Goal: Task Accomplishment & Management: Complete application form

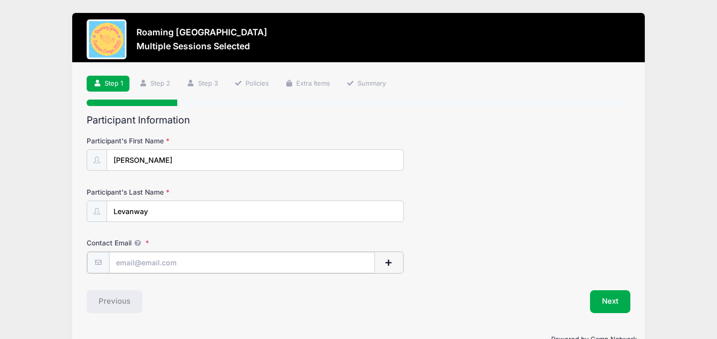
click at [119, 260] on input "Contact Email" at bounding box center [242, 262] width 266 height 21
type input "[EMAIL_ADDRESS][DOMAIN_NAME]"
click at [613, 305] on button "Next" at bounding box center [610, 300] width 40 height 23
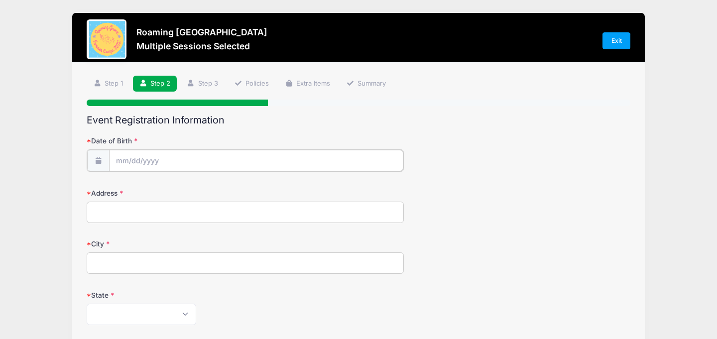
click at [119, 155] on input "Date of Birth" at bounding box center [256, 160] width 294 height 21
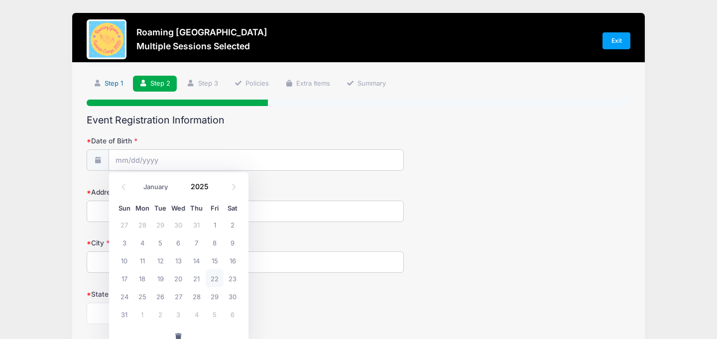
click at [112, 80] on link "Step 1" at bounding box center [108, 84] width 43 height 16
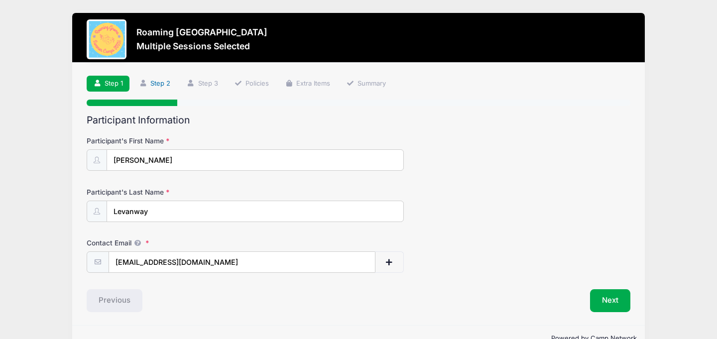
click at [160, 81] on link "Step 2" at bounding box center [155, 84] width 44 height 16
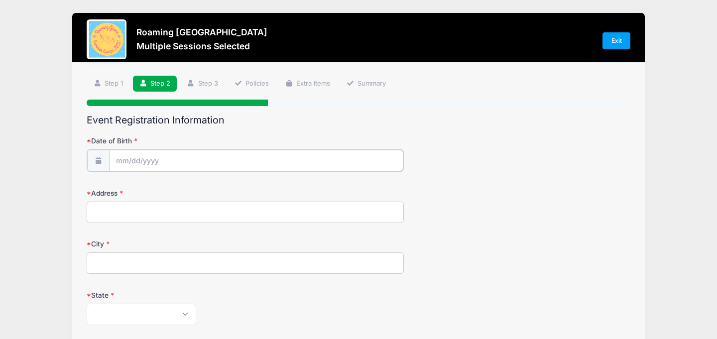
click at [123, 159] on input "Date of Birth" at bounding box center [256, 160] width 294 height 21
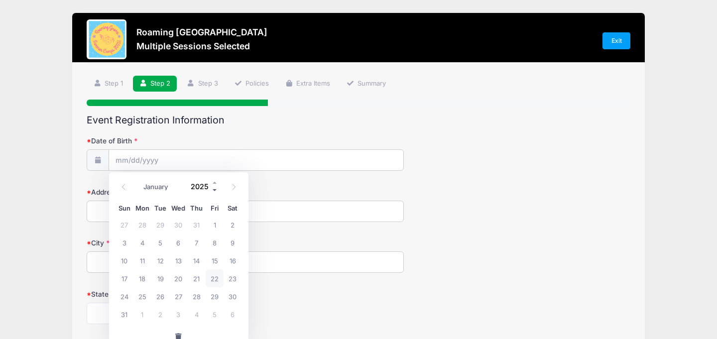
click at [216, 191] on span at bounding box center [215, 190] width 7 height 7
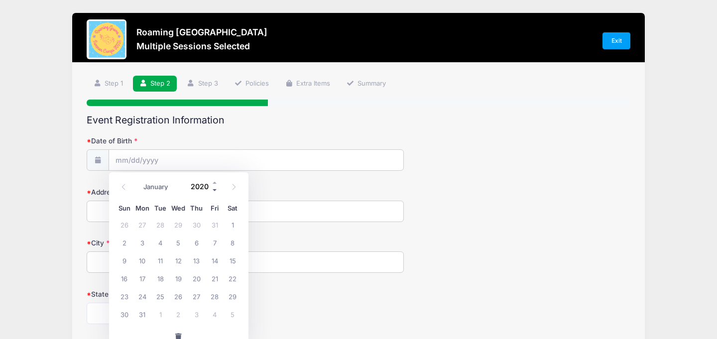
click at [216, 191] on span at bounding box center [215, 190] width 7 height 7
type input "2017"
click at [156, 187] on select "January February March April May June July August September October November De…" at bounding box center [161, 187] width 44 height 13
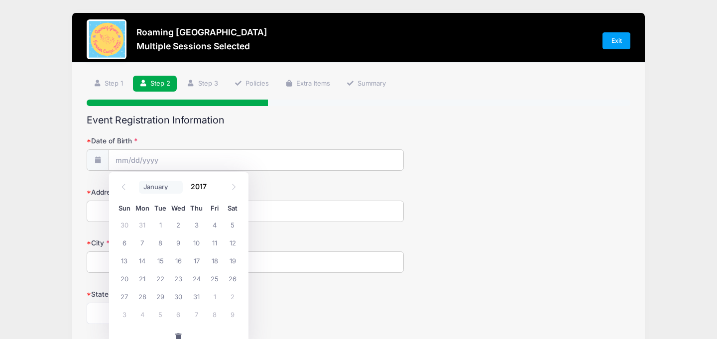
select select "1"
click at [124, 162] on input "Date of Birth" at bounding box center [256, 160] width 294 height 21
click at [125, 167] on input "Date of Birth" at bounding box center [256, 160] width 294 height 21
click at [162, 281] on span "21" at bounding box center [160, 278] width 18 height 18
type input "[DATE]"
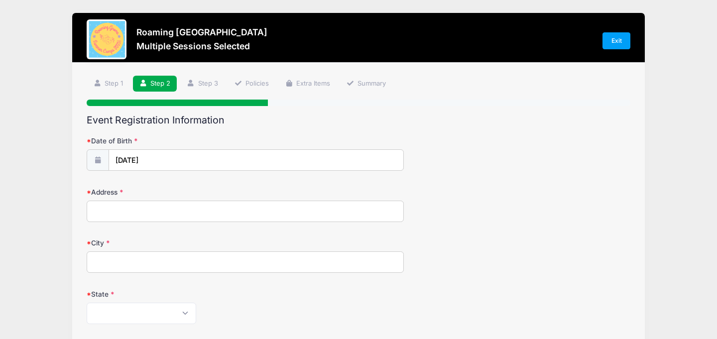
click at [112, 214] on input "Address" at bounding box center [245, 211] width 317 height 21
type input "[STREET_ADDRESS][PERSON_NAME]"
type input "[GEOGRAPHIC_DATA]"
select select "CO"
type input "80209"
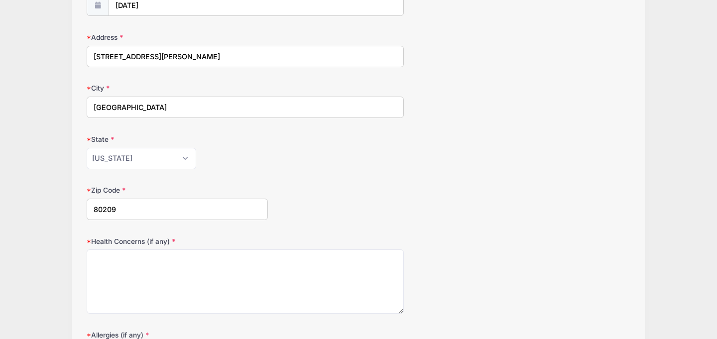
scroll to position [176, 0]
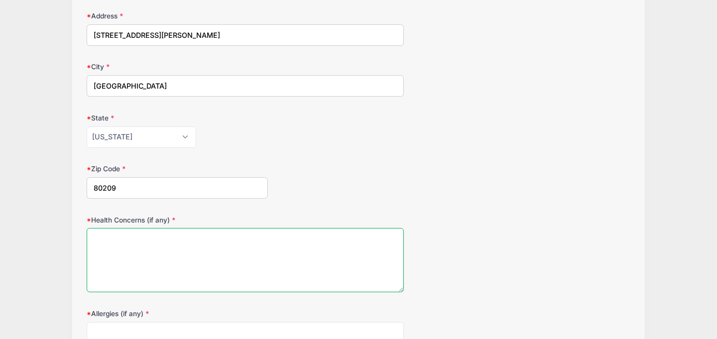
click at [126, 260] on textarea "Health Concerns (if any)" at bounding box center [245, 260] width 317 height 64
type textarea "None"
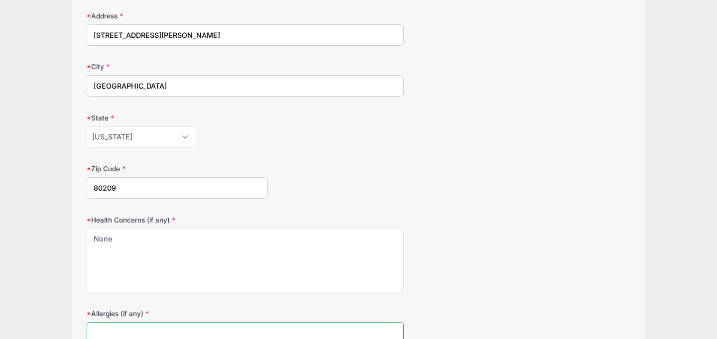
type textarea "None"
click at [37, 251] on div "Roaming [GEOGRAPHIC_DATA] Multiple Sessions Selected Exit Step 2 /7 Step 1 Step…" at bounding box center [358, 151] width 687 height 654
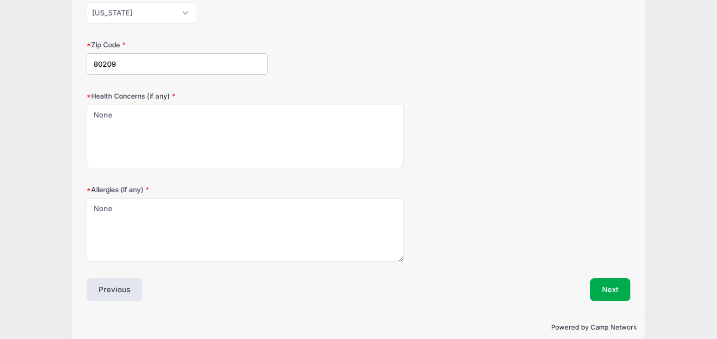
scroll to position [314, 0]
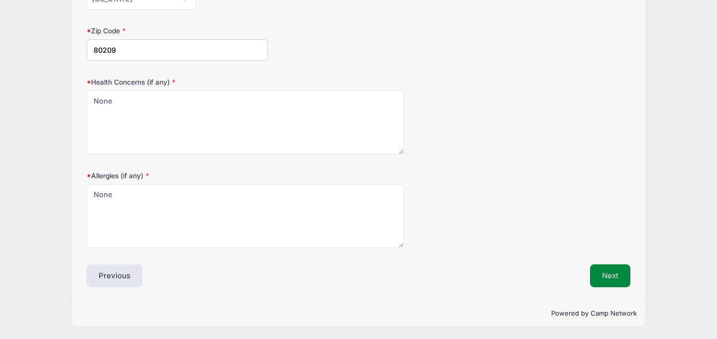
click at [619, 270] on button "Next" at bounding box center [610, 275] width 40 height 23
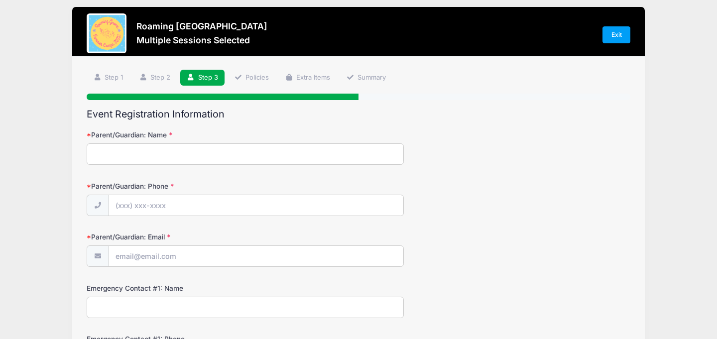
scroll to position [0, 0]
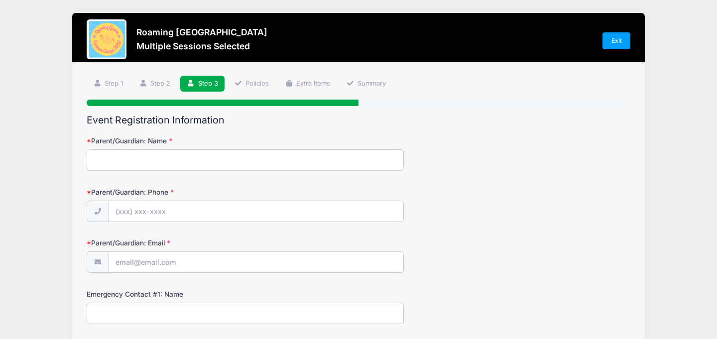
click at [187, 158] on input "Parent/Guardian: Name" at bounding box center [245, 159] width 317 height 21
type input "[PERSON_NAME]"
click at [120, 212] on input "Parent/Guardian: Phone" at bounding box center [256, 211] width 294 height 21
type input "[PHONE_NUMBER]"
click at [126, 266] on input "Parent/Guardian: Email" at bounding box center [256, 262] width 294 height 21
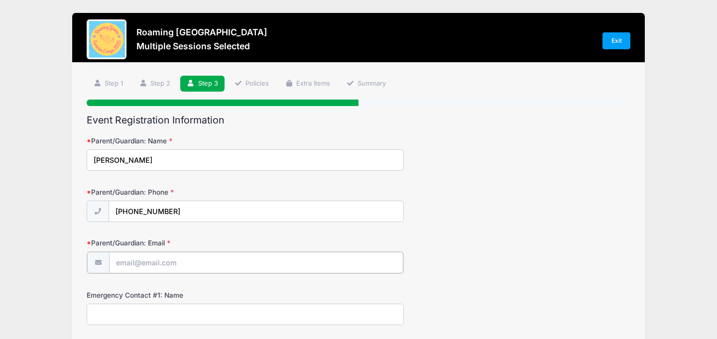
type input "[EMAIL_ADDRESS][DOMAIN_NAME]"
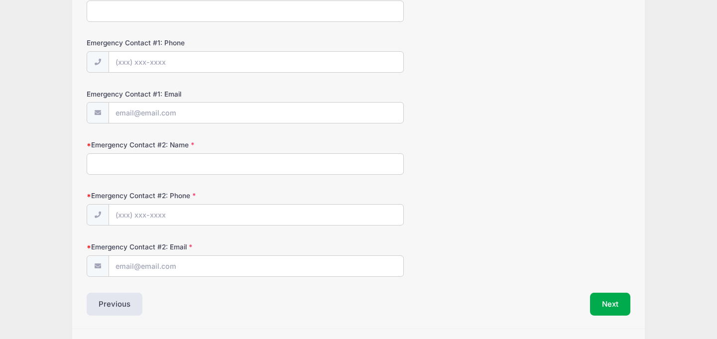
scroll to position [306, 0]
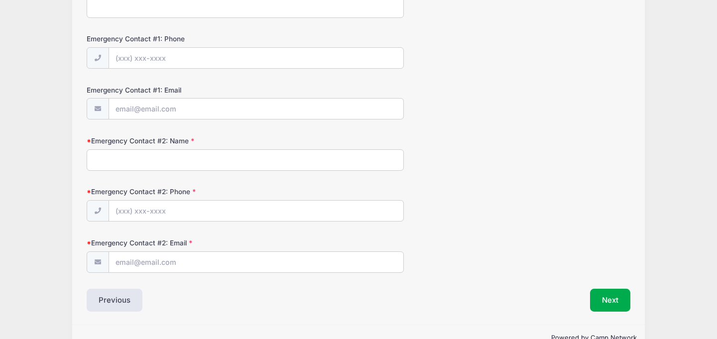
click at [125, 163] on input "Emergency Contact #2: Name" at bounding box center [245, 159] width 317 height 21
type input "[PERSON_NAME]"
click at [121, 205] on input "Emergency Contact #2: Phone" at bounding box center [256, 212] width 294 height 21
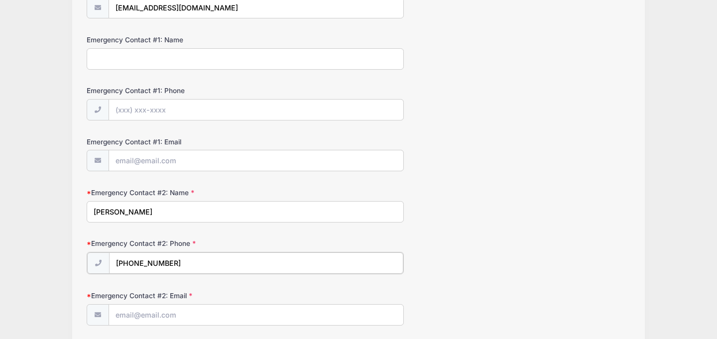
scroll to position [332, 0]
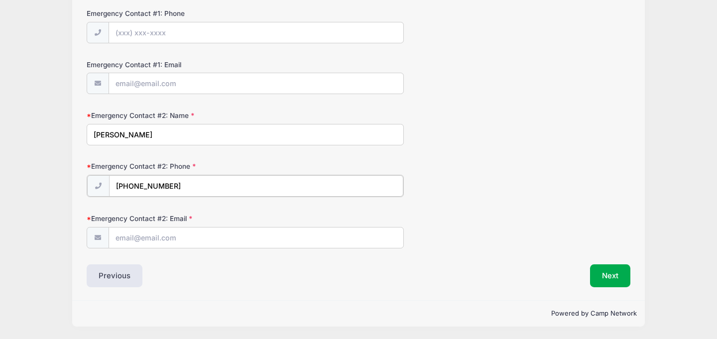
type input "[PHONE_NUMBER]"
click at [146, 240] on input "Emergency Contact #2: Email" at bounding box center [256, 237] width 294 height 21
type input "[EMAIL_ADDRESS][DOMAIN_NAME]"
click at [609, 271] on button "Next" at bounding box center [610, 275] width 40 height 23
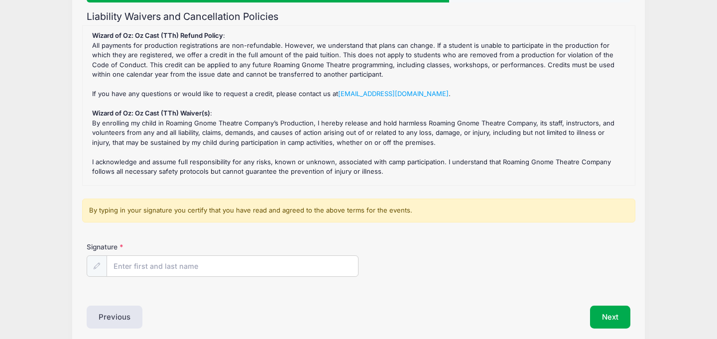
scroll to position [103, 0]
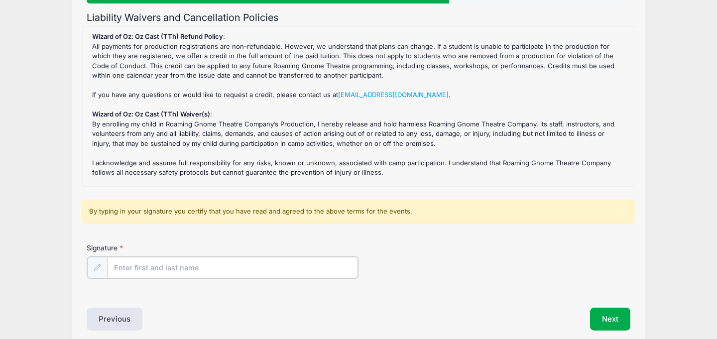
click at [160, 266] on input "Signature" at bounding box center [232, 267] width 251 height 21
type input "[PERSON_NAME]"
click at [612, 315] on button "Next" at bounding box center [610, 318] width 40 height 23
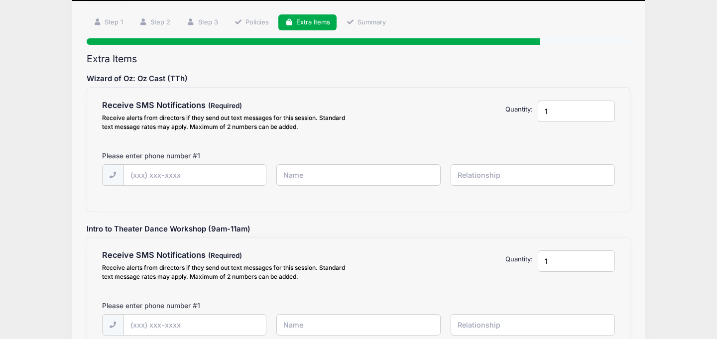
scroll to position [63, 0]
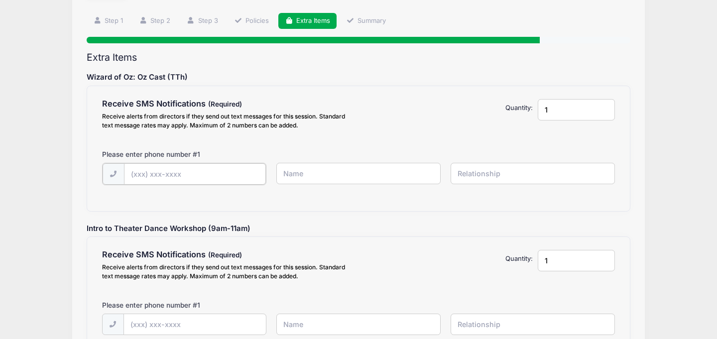
click at [0, 0] on input "text" at bounding box center [0, 0] width 0 height 0
type input "[PHONE_NUMBER]"
click at [0, 0] on input "text" at bounding box center [0, 0] width 0 height 0
type input "[PERSON_NAME]"
click at [0, 0] on input "text" at bounding box center [0, 0] width 0 height 0
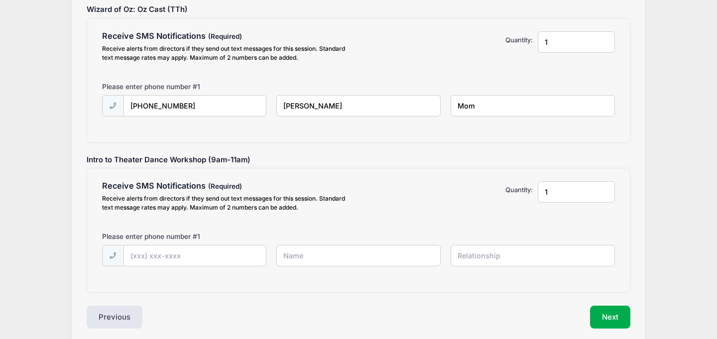
scroll to position [133, 0]
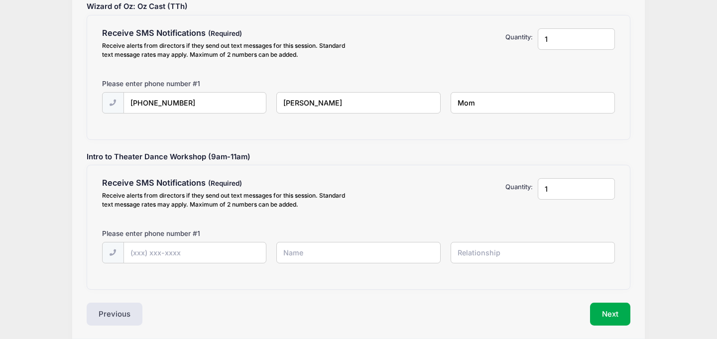
type input "Mom"
click at [0, 0] on input "text" at bounding box center [0, 0] width 0 height 0
type input "[PHONE_NUMBER]"
type input "[PERSON_NAME]"
click at [0, 0] on input "text" at bounding box center [0, 0] width 0 height 0
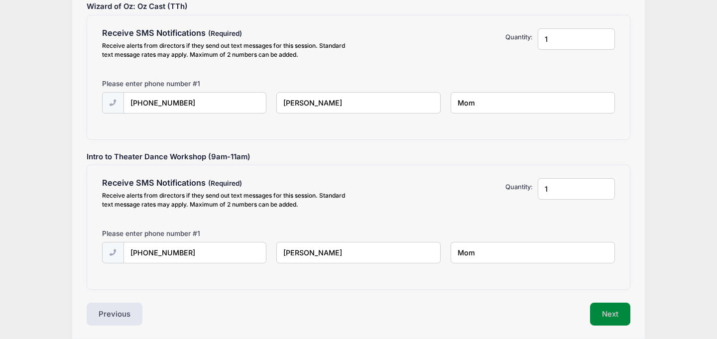
type input "Mom"
click at [621, 312] on button "Next" at bounding box center [610, 314] width 40 height 23
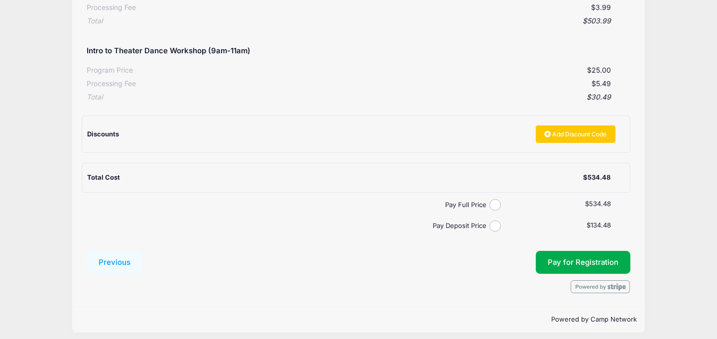
scroll to position [244, 0]
